Goal: Task Accomplishment & Management: Manage account settings

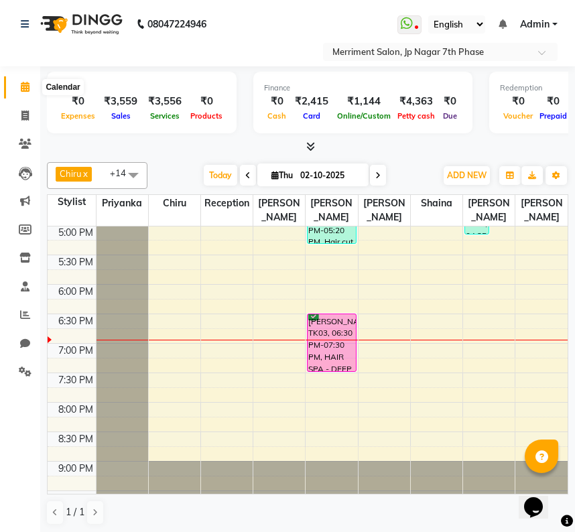
click at [23, 90] on icon at bounding box center [25, 87] width 9 height 10
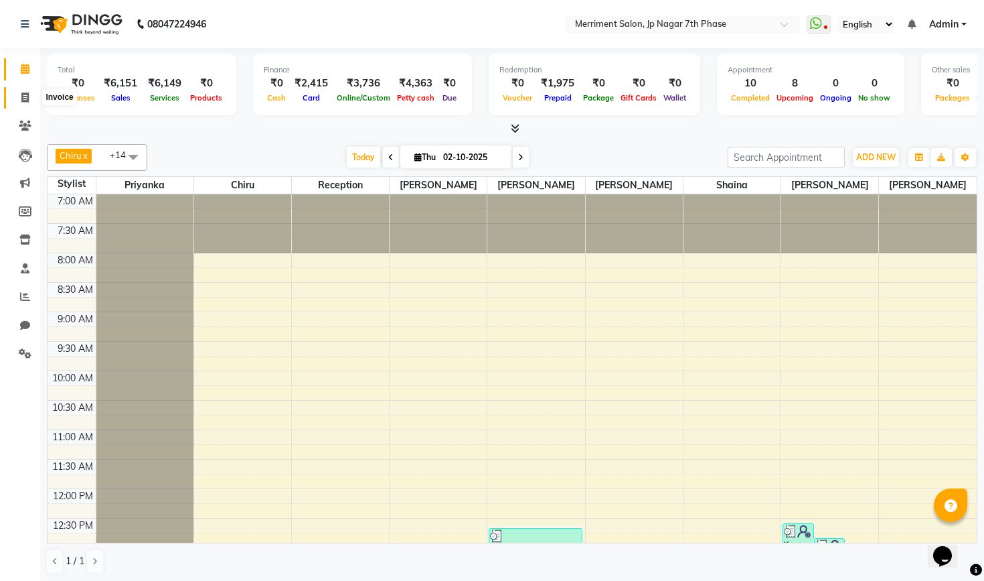
click at [26, 100] on icon at bounding box center [24, 97] width 7 height 10
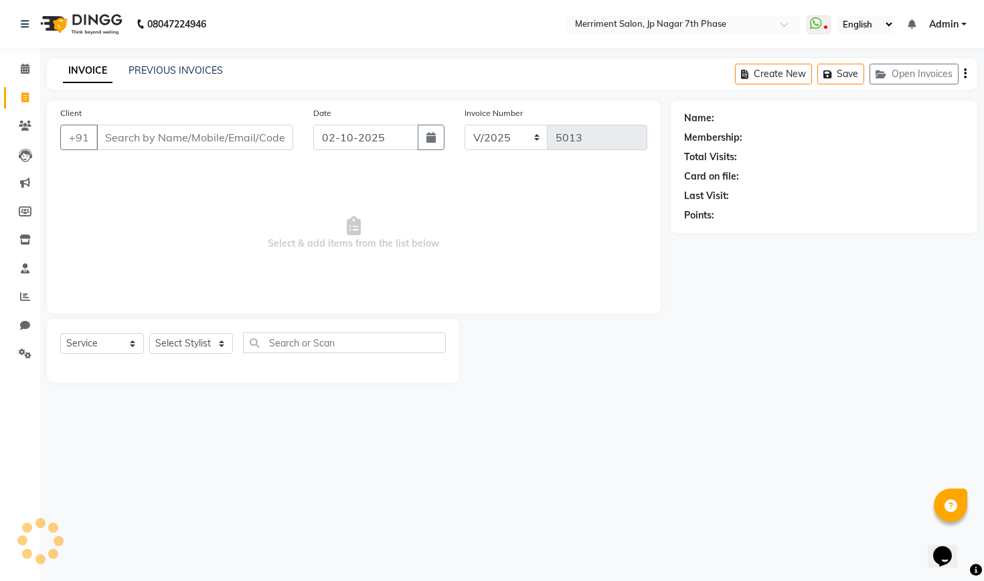
select select "package"
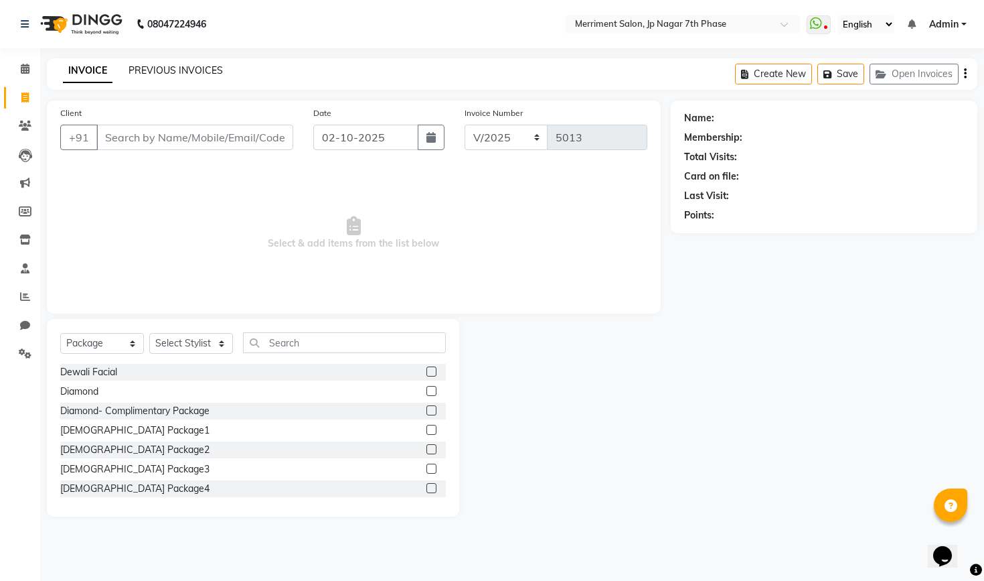
click at [185, 71] on link "PREVIOUS INVOICES" at bounding box center [176, 70] width 94 height 12
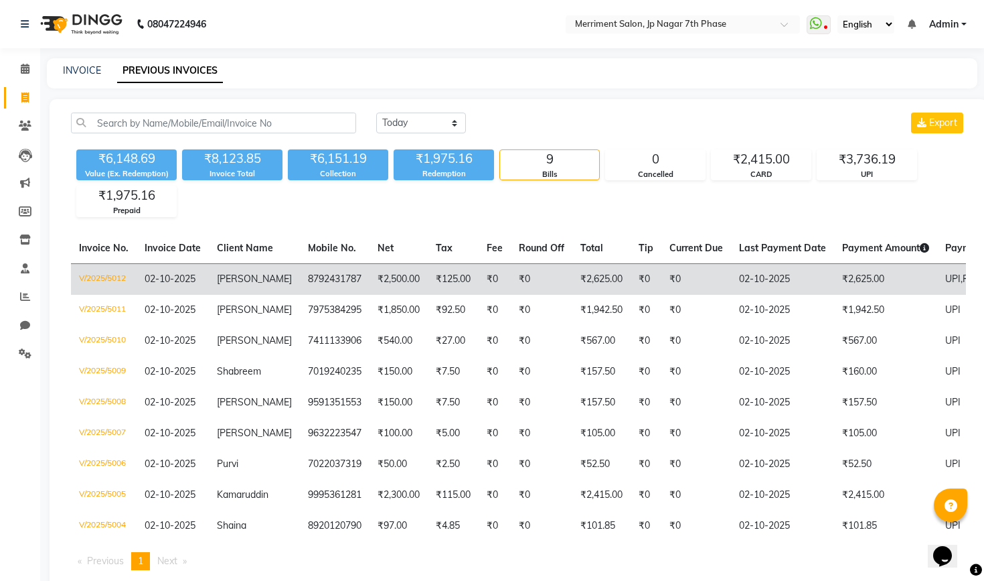
click at [534, 280] on td "₹0" at bounding box center [542, 278] width 62 height 31
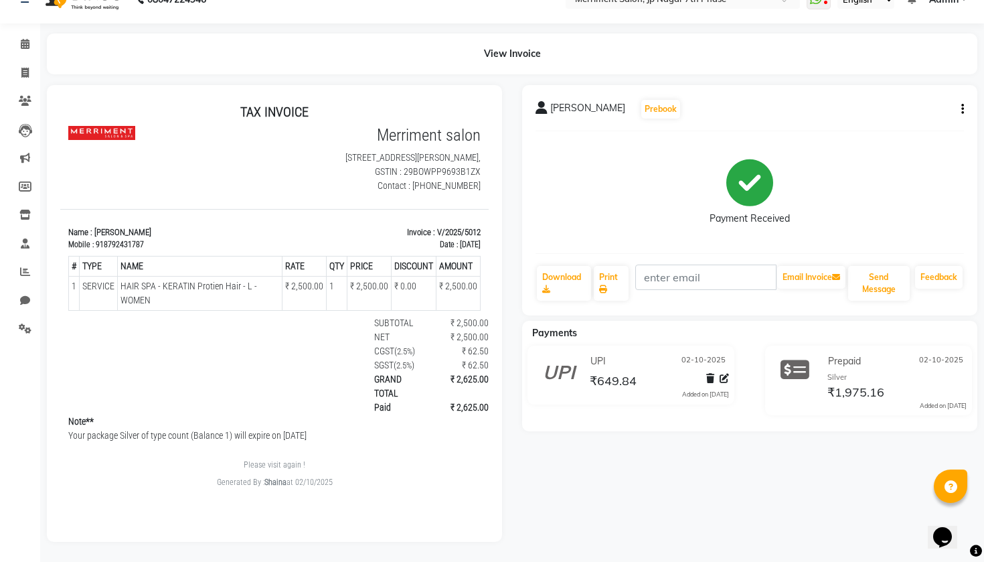
scroll to position [25, 0]
click at [27, 46] on icon at bounding box center [25, 44] width 9 height 10
